Goal: Task Accomplishment & Management: Use online tool/utility

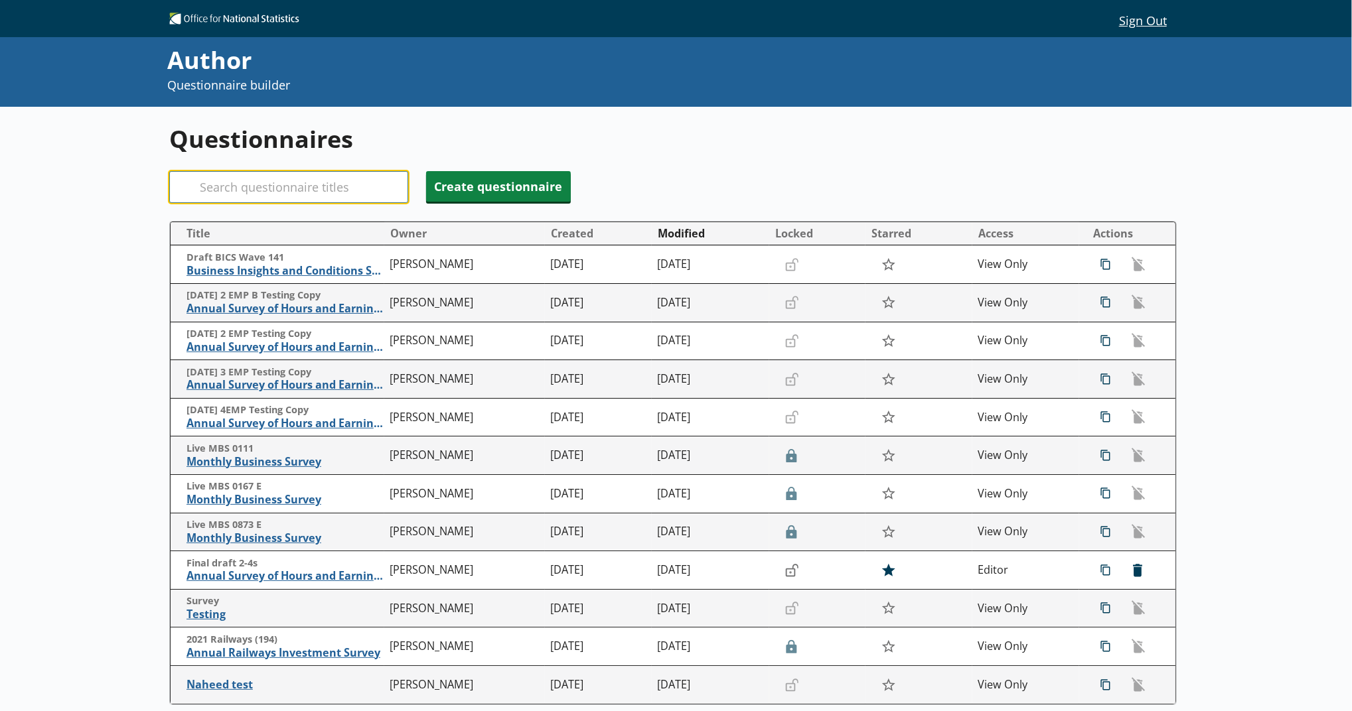
click at [318, 191] on input "Search" at bounding box center [288, 187] width 239 height 32
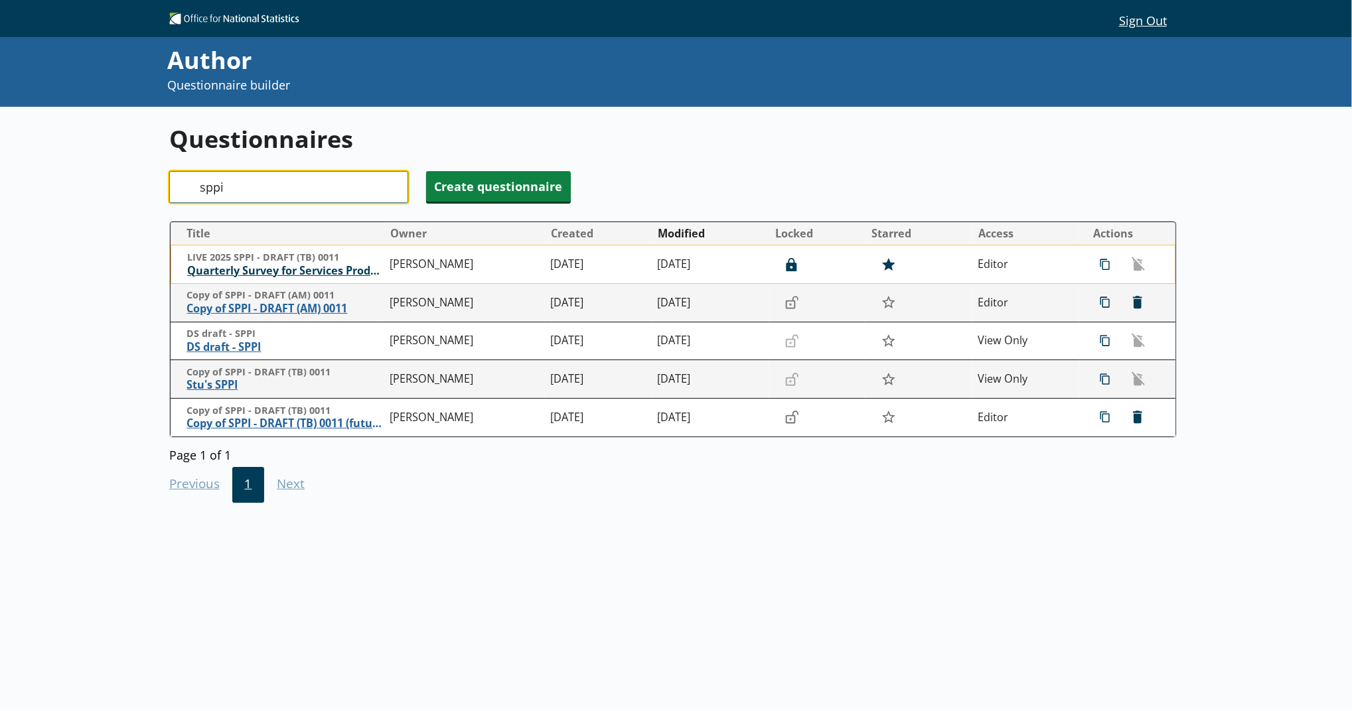
type input "sppi"
click at [281, 273] on span "Quarterly Survey for Services Producer Price Indices" at bounding box center [285, 271] width 196 height 14
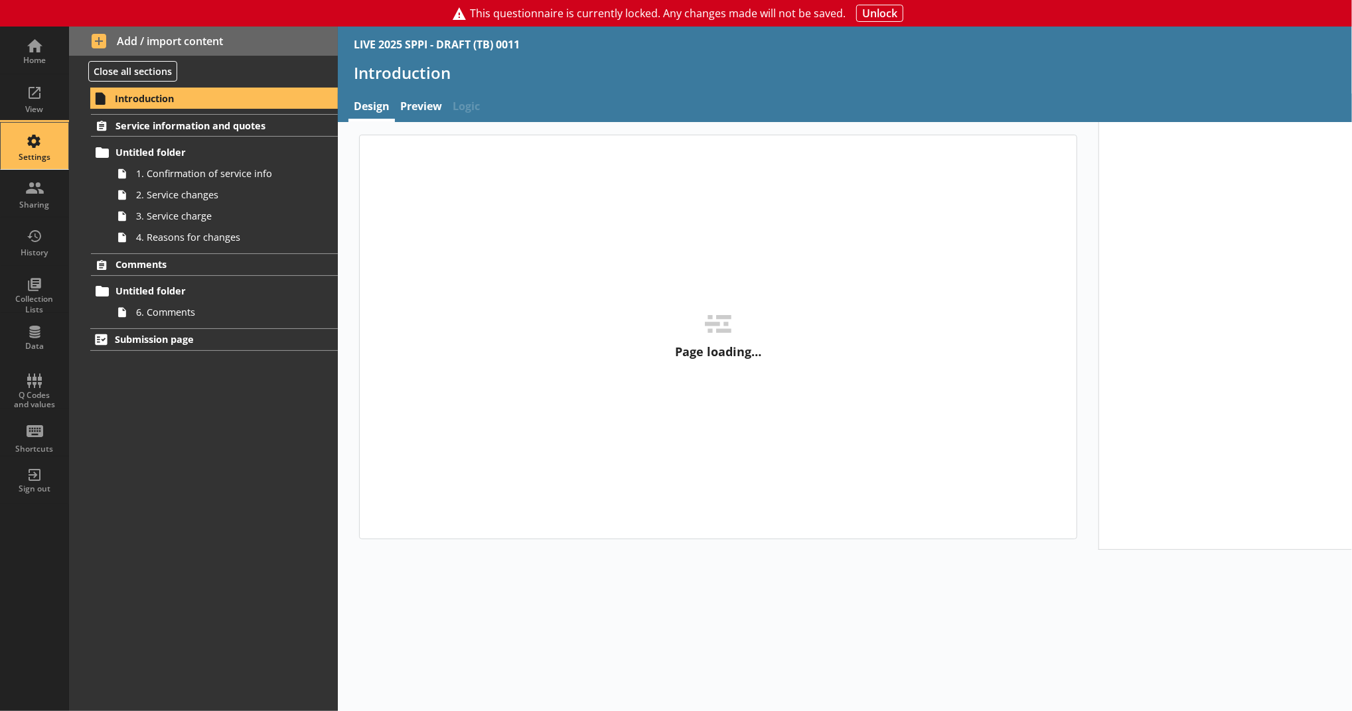
click at [38, 139] on div "Settings" at bounding box center [34, 146] width 46 height 46
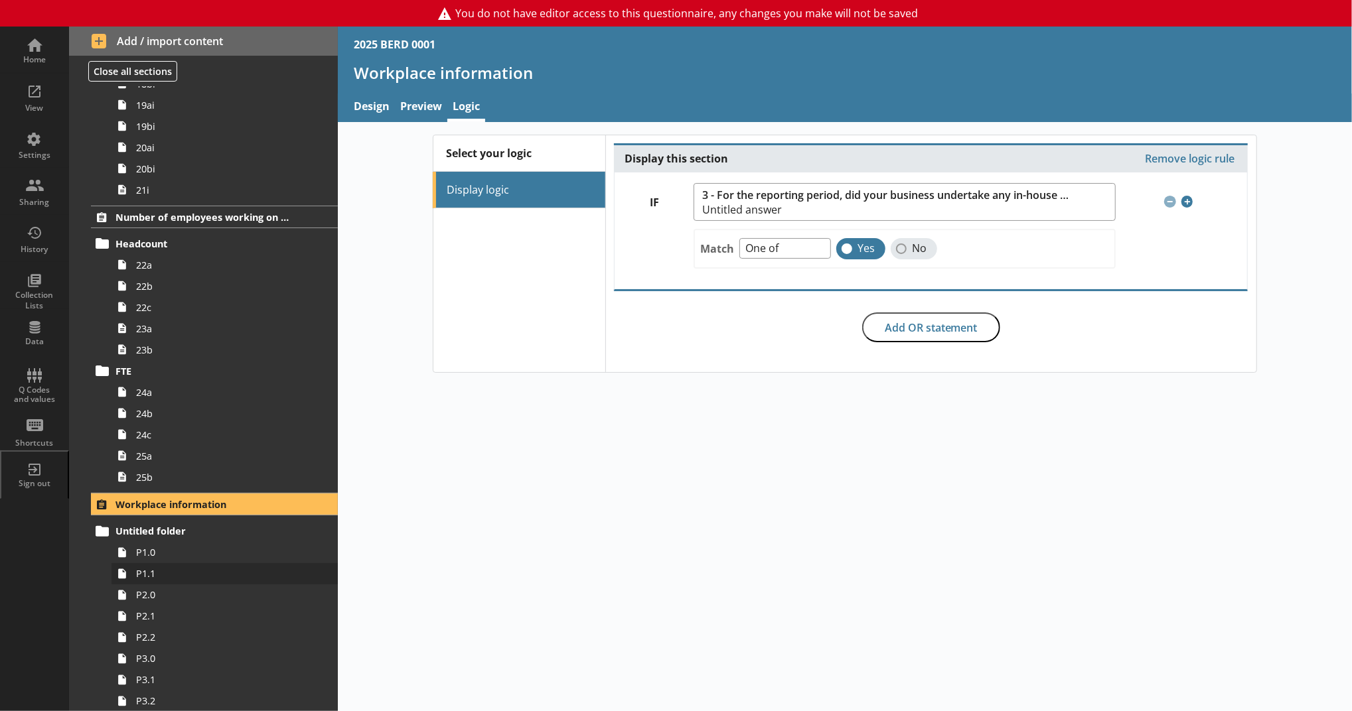
scroll to position [1916, 0]
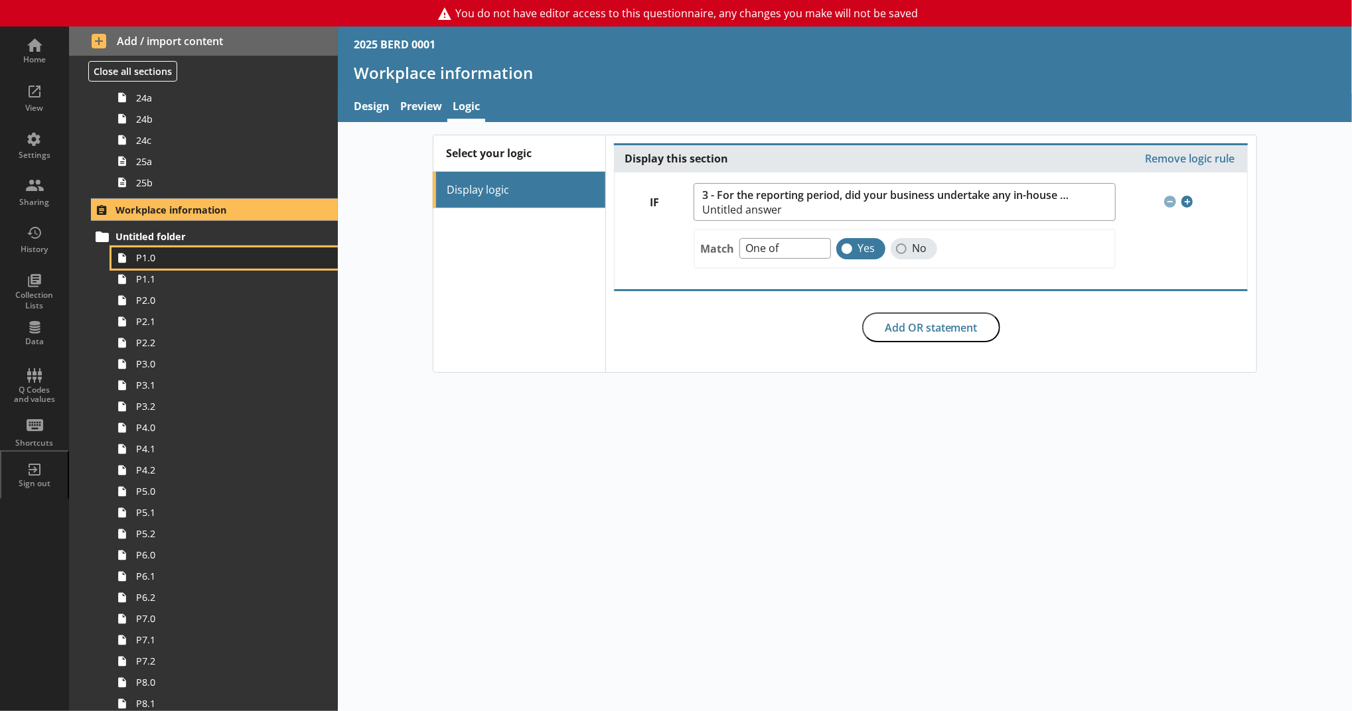
click at [171, 260] on span "P1.0" at bounding box center [217, 257] width 163 height 13
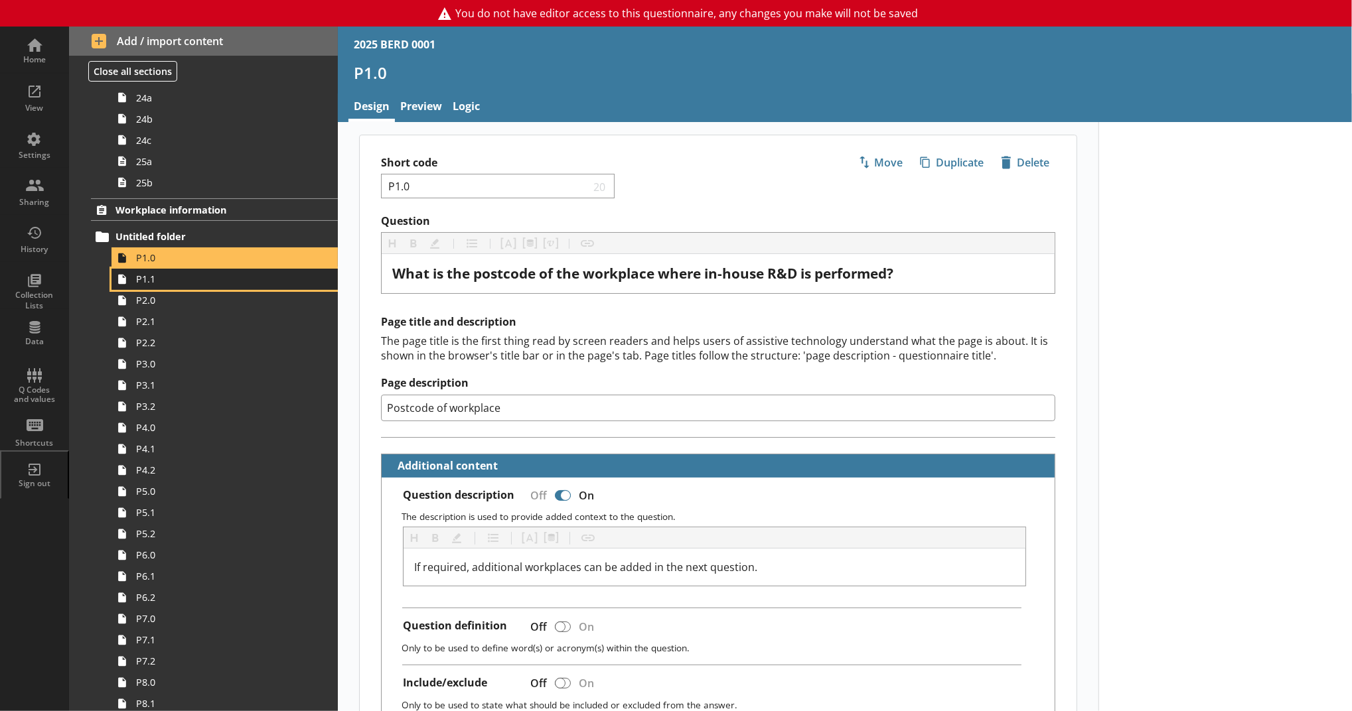
click at [231, 285] on link "P1.1" at bounding box center [224, 279] width 226 height 21
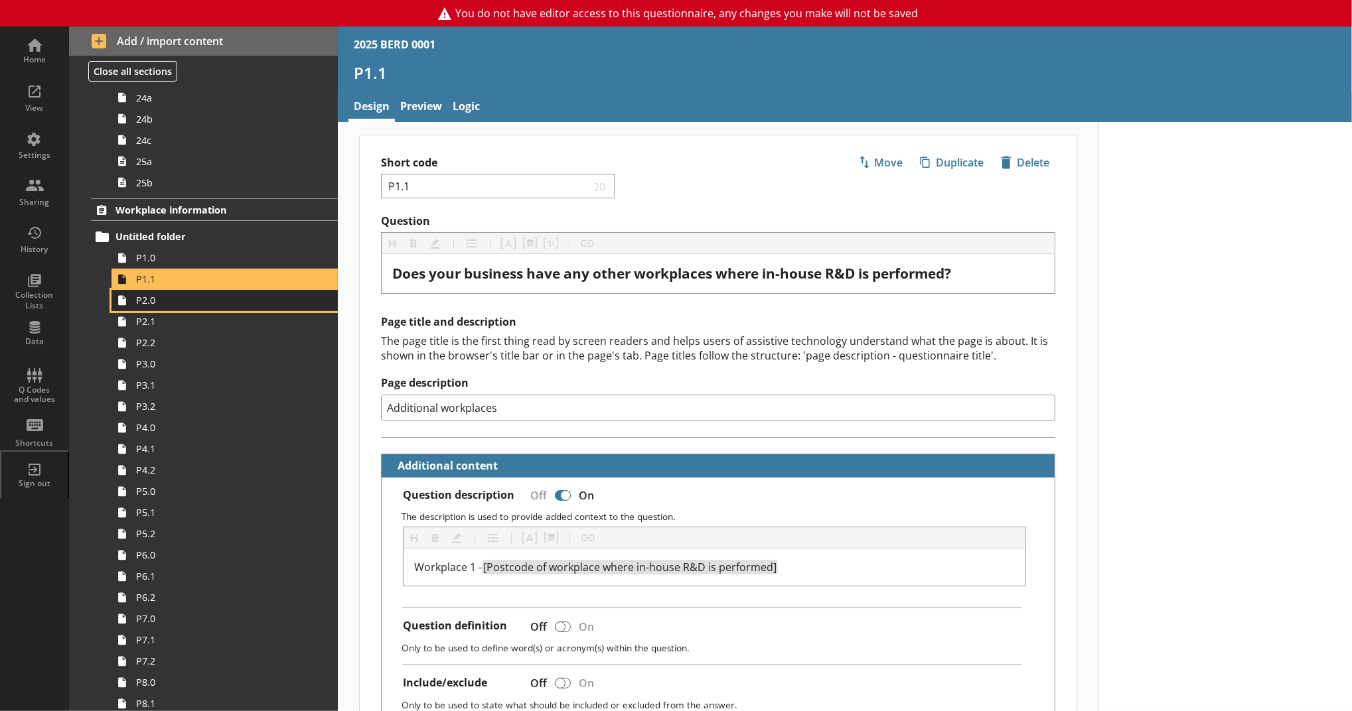
click at [225, 307] on link "P2.0" at bounding box center [224, 300] width 226 height 21
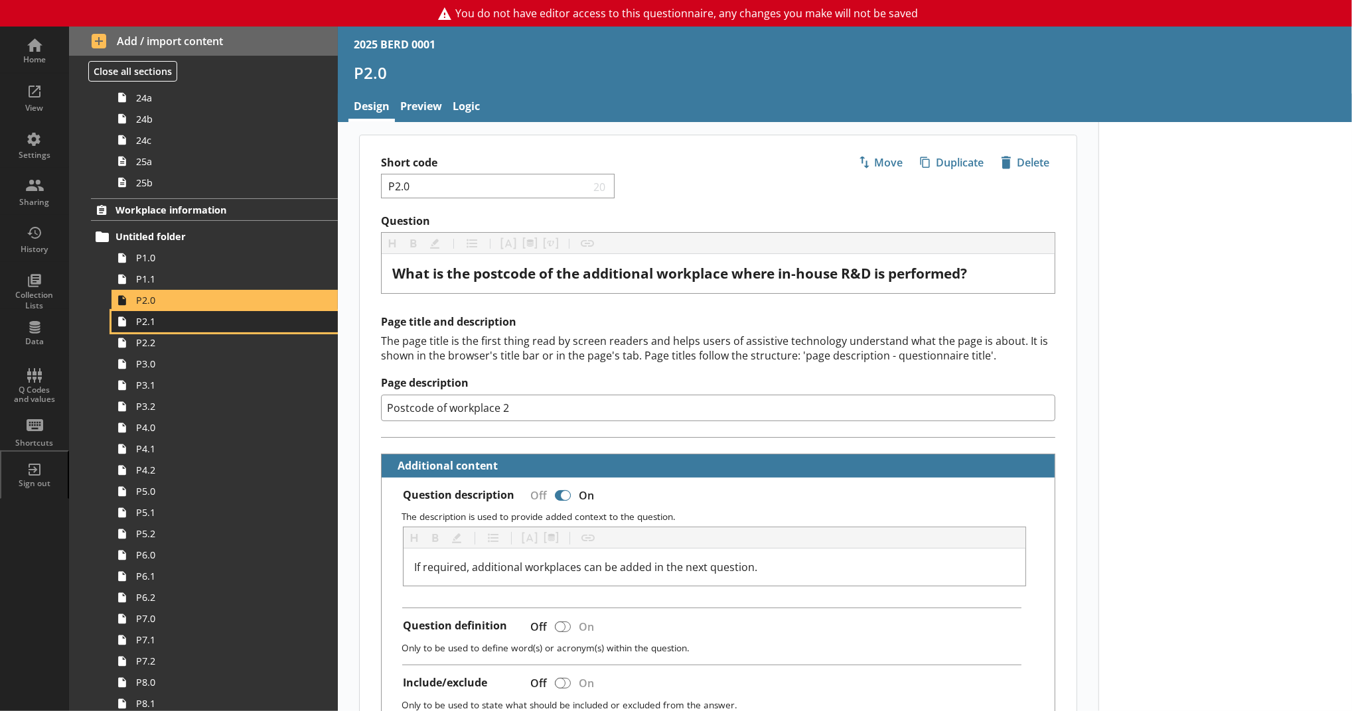
click at [222, 321] on span "P2.1" at bounding box center [217, 321] width 163 height 13
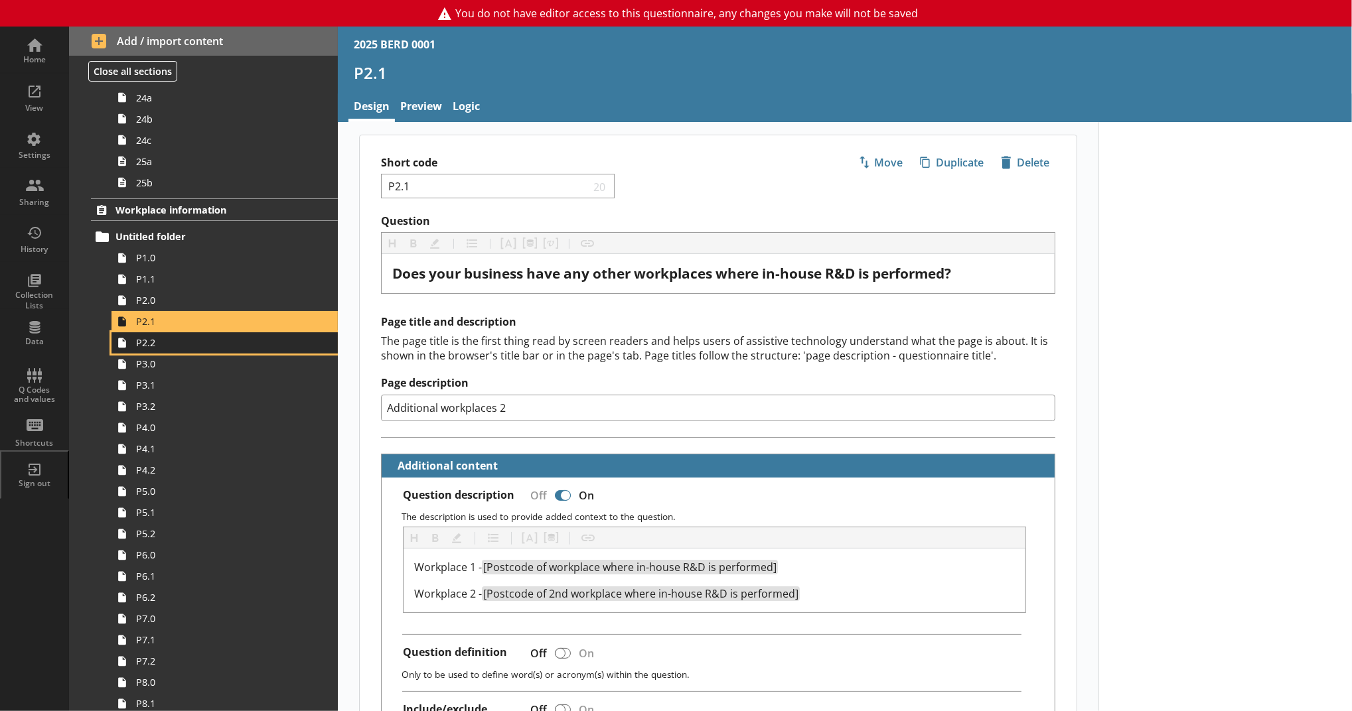
click at [214, 346] on span "P2.2" at bounding box center [217, 342] width 163 height 13
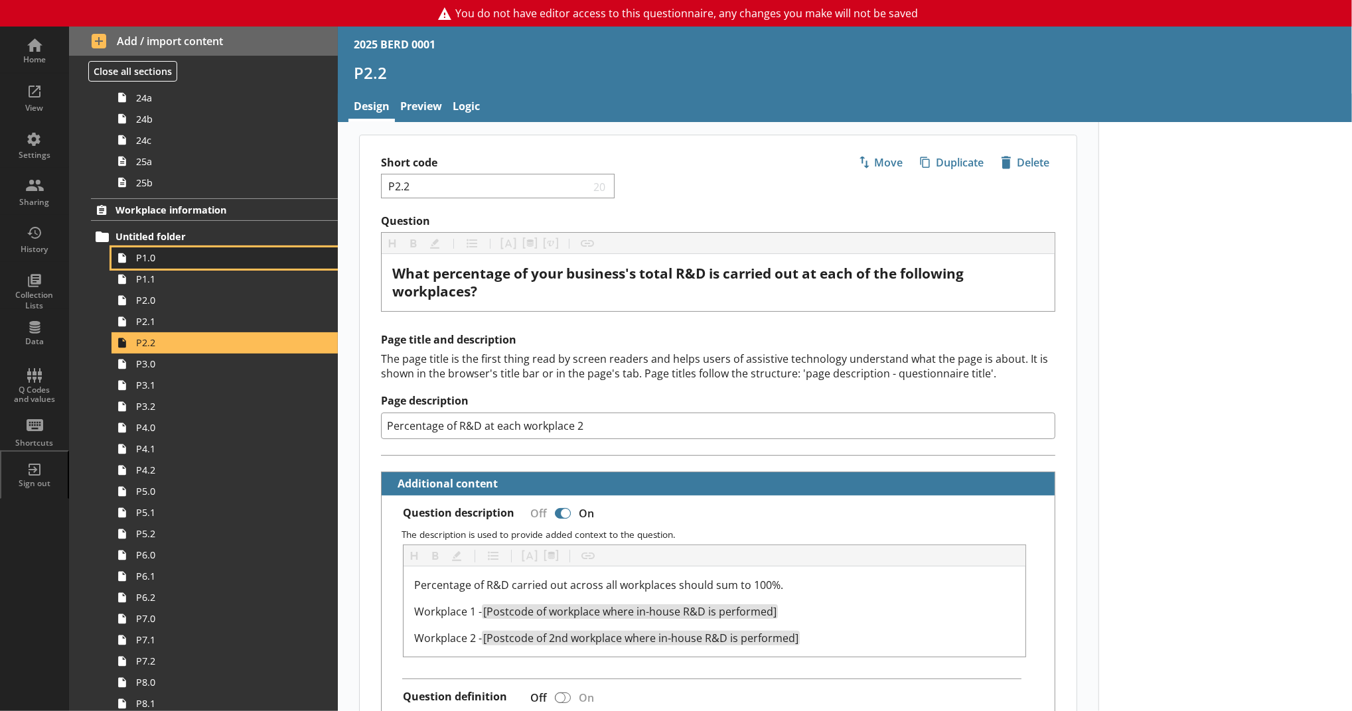
click at [189, 265] on link "P1.0" at bounding box center [224, 257] width 226 height 21
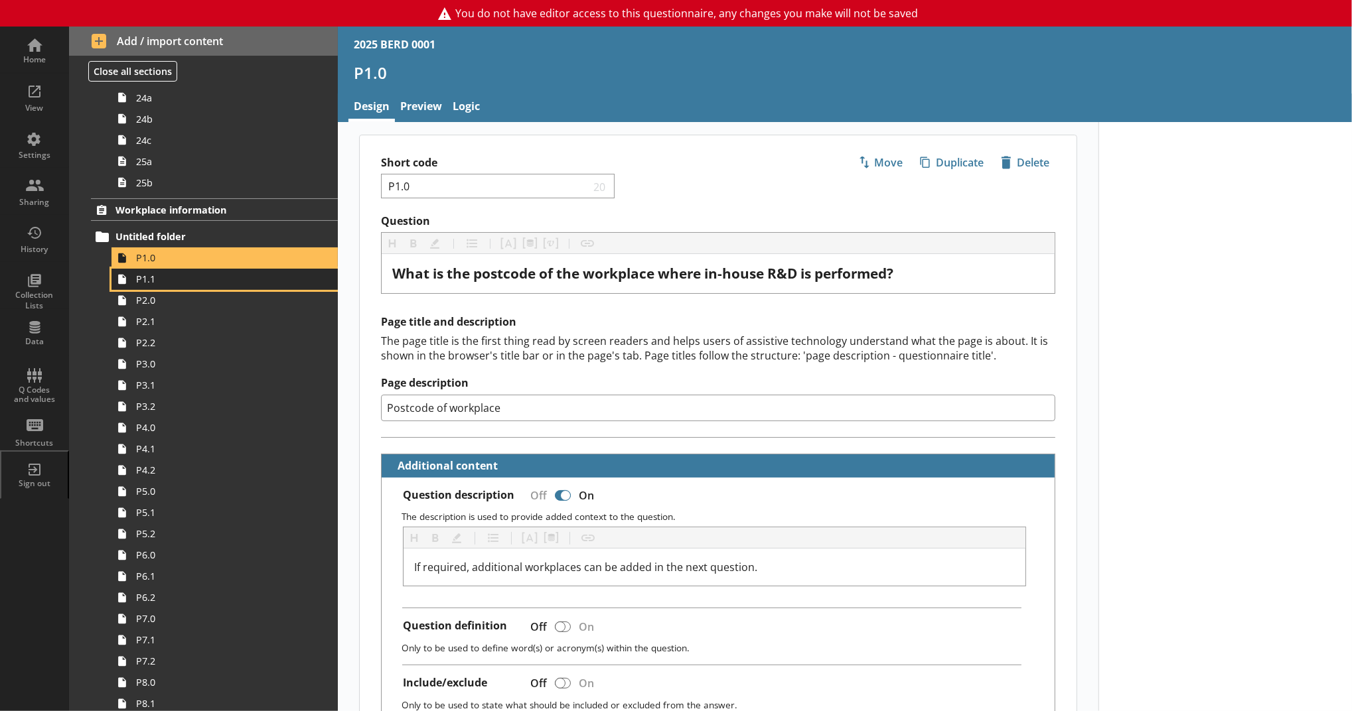
click at [198, 289] on link "P1.1" at bounding box center [224, 279] width 226 height 21
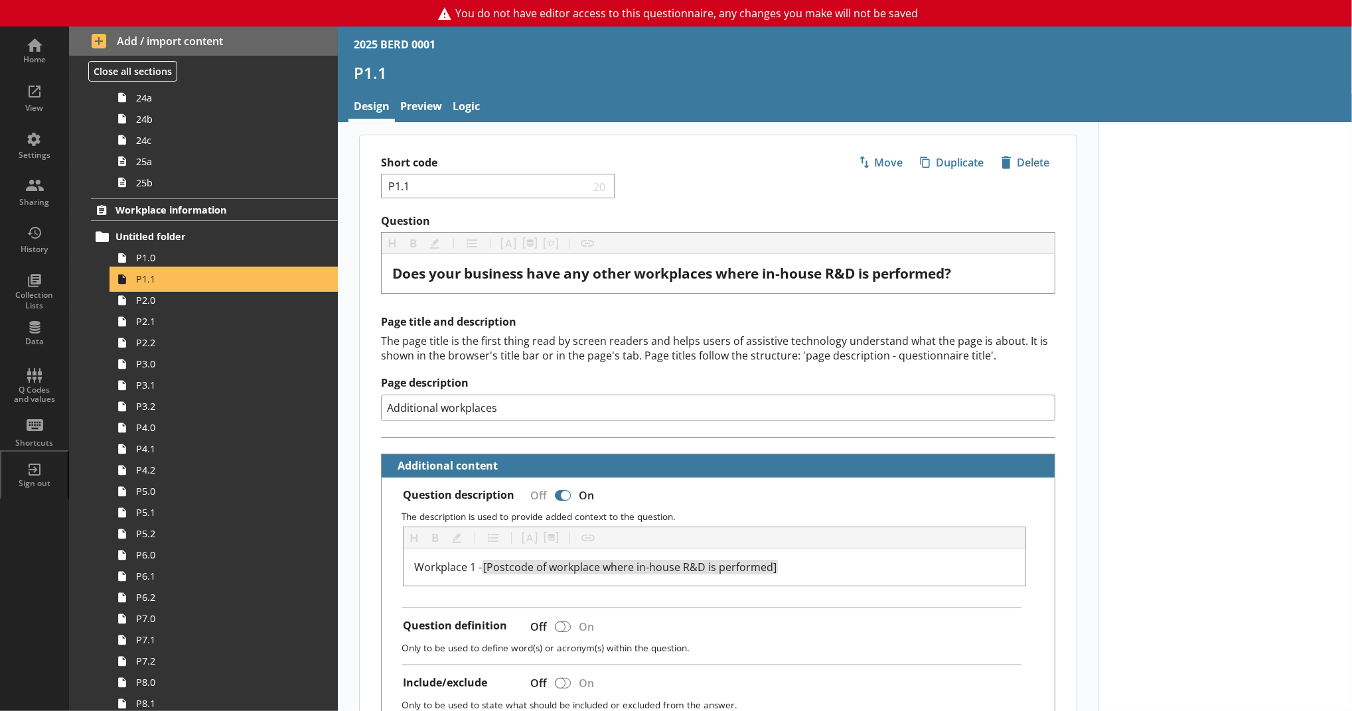
type textarea "x"
